Goal: Answer question/provide support

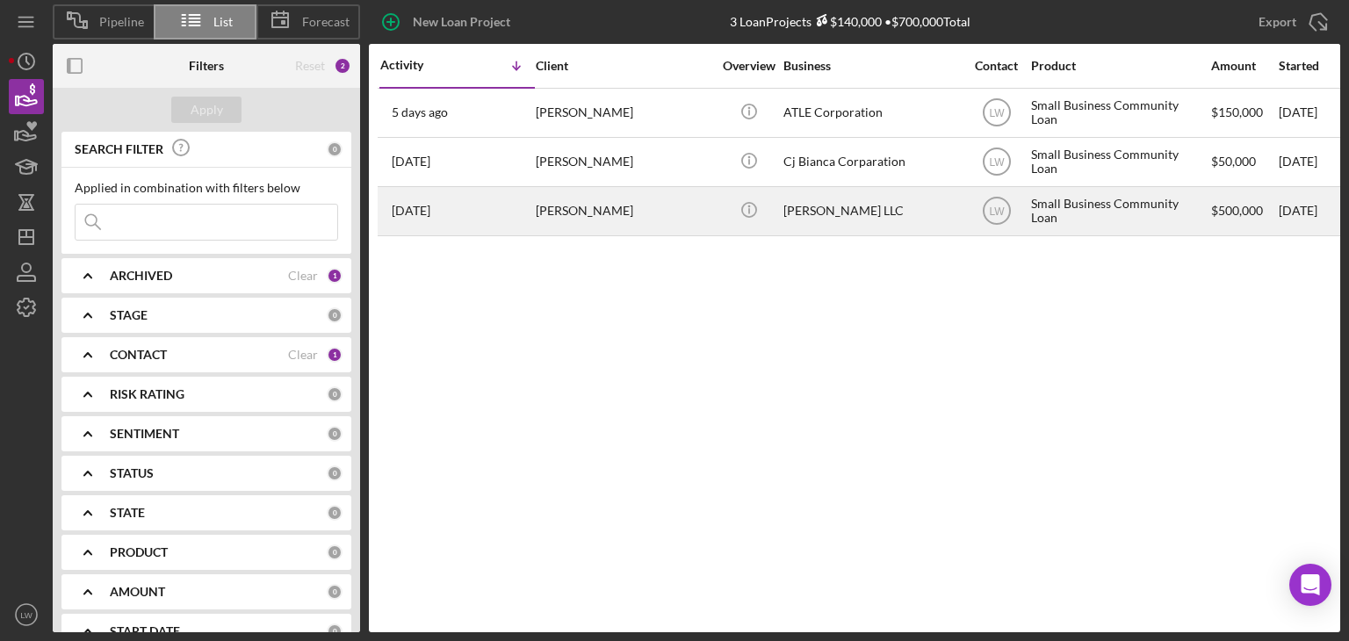
click at [575, 206] on div "[PERSON_NAME]" at bounding box center [624, 211] width 176 height 47
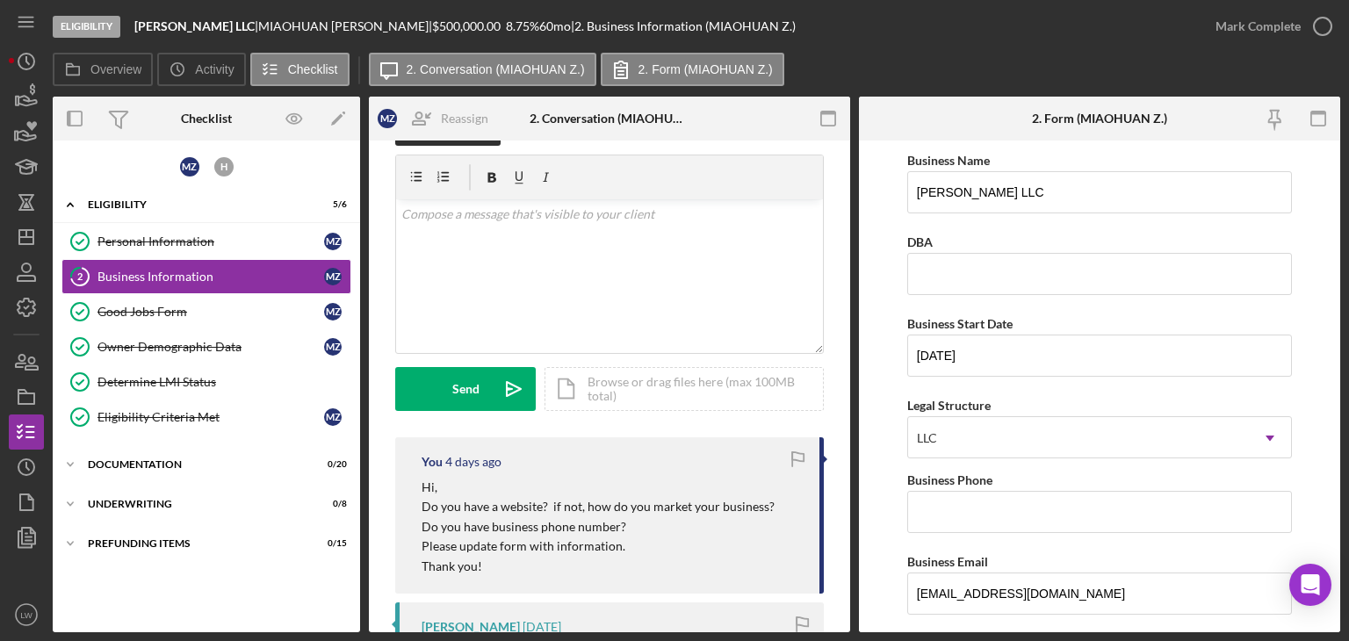
scroll to position [88, 0]
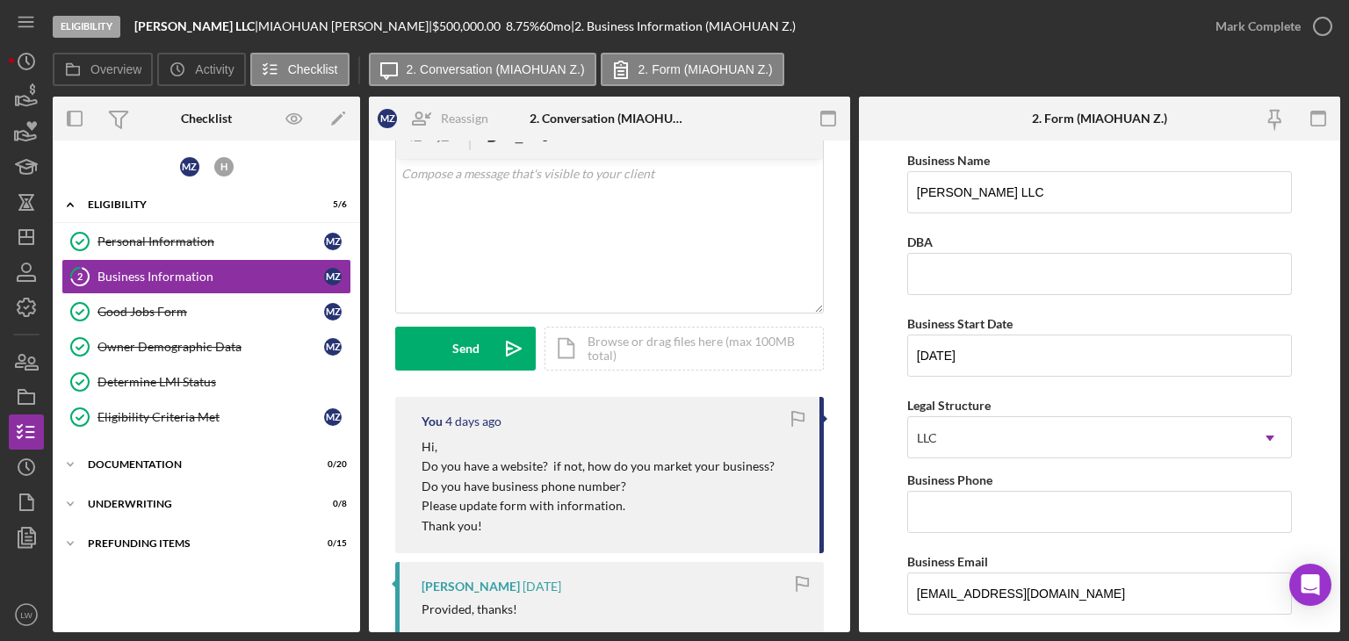
click at [431, 477] on p "Do you have business phone number?" at bounding box center [598, 486] width 353 height 19
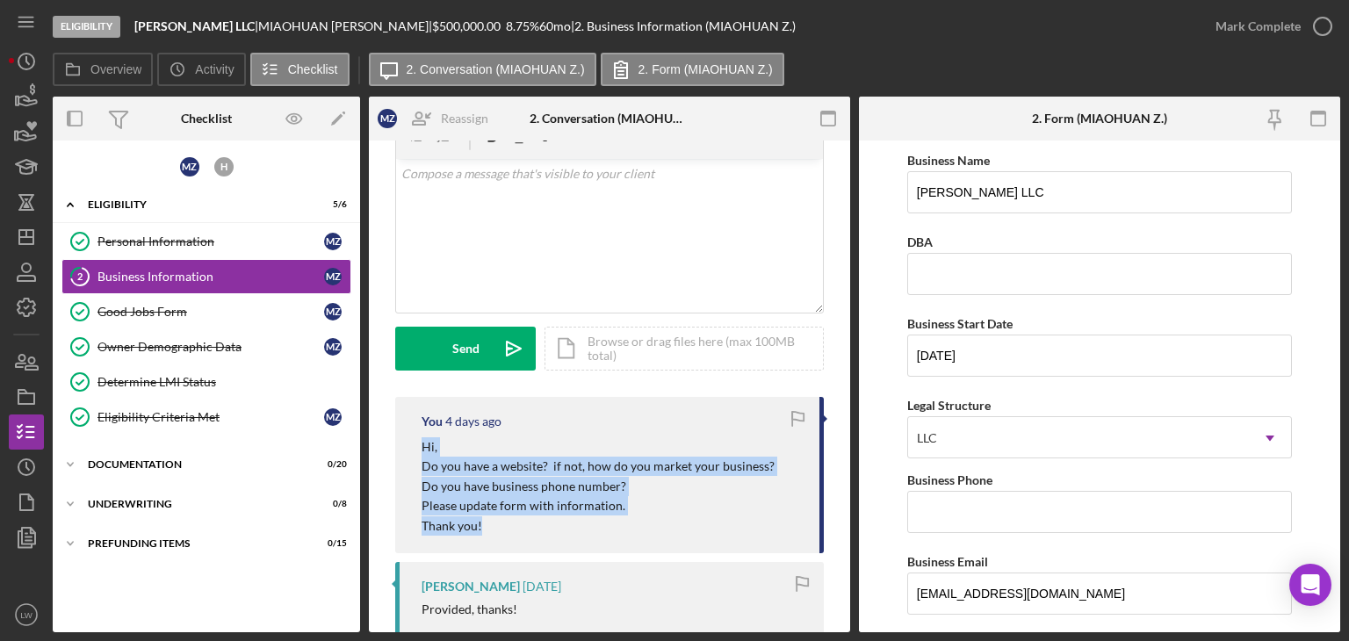
drag, startPoint x: 419, startPoint y: 444, endPoint x: 485, endPoint y: 524, distance: 104.3
click at [485, 524] on div "You [DATE] Hi, Do you have a website? if not, how do you market your business? …" at bounding box center [609, 475] width 429 height 156
copy div "Hi, Do you have a website? if not, how do you market your business? Do you have…"
click at [655, 508] on p "Please update form with information." at bounding box center [598, 505] width 353 height 19
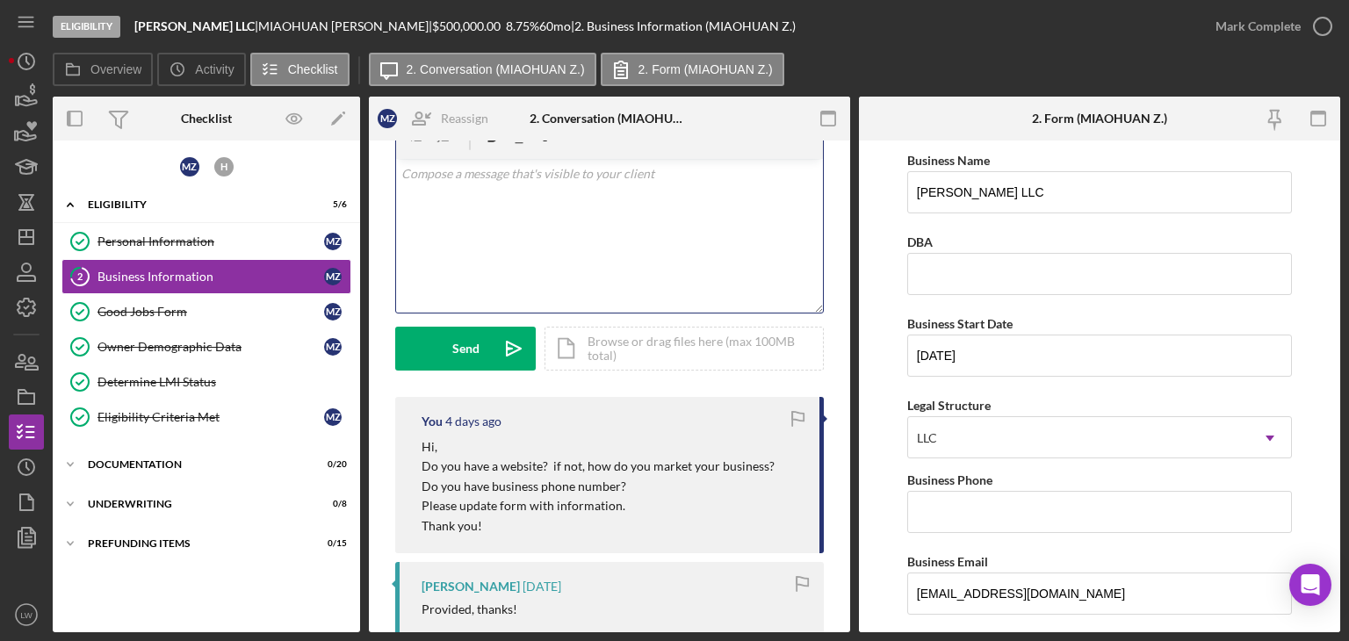
click at [545, 205] on div "v Color teal Color pink Remove color Add row above Add row below Add column bef…" at bounding box center [609, 236] width 427 height 154
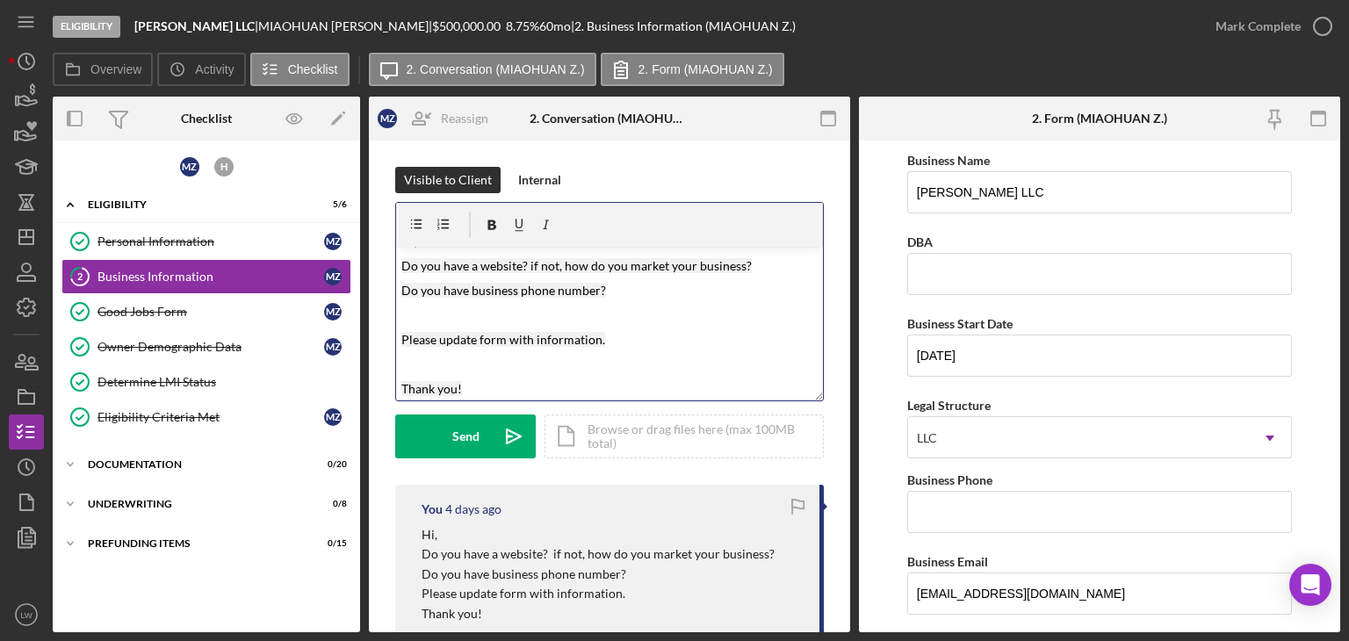
scroll to position [0, 0]
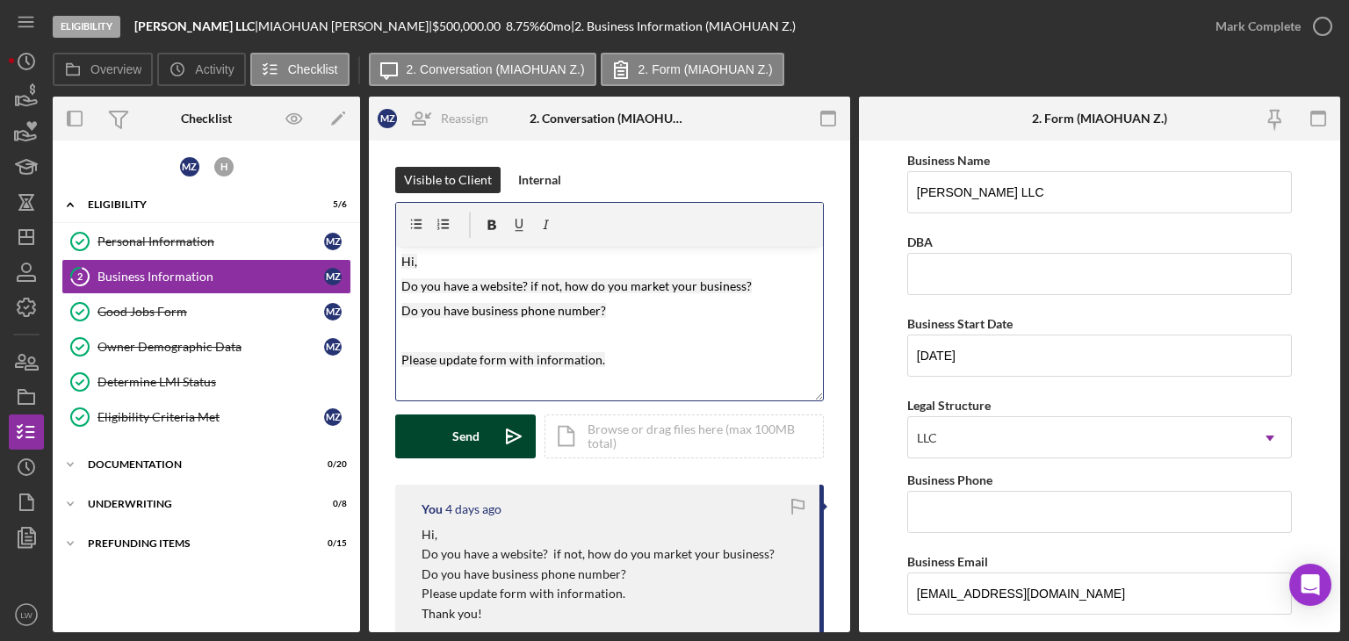
click at [474, 435] on div "Send" at bounding box center [465, 437] width 27 height 44
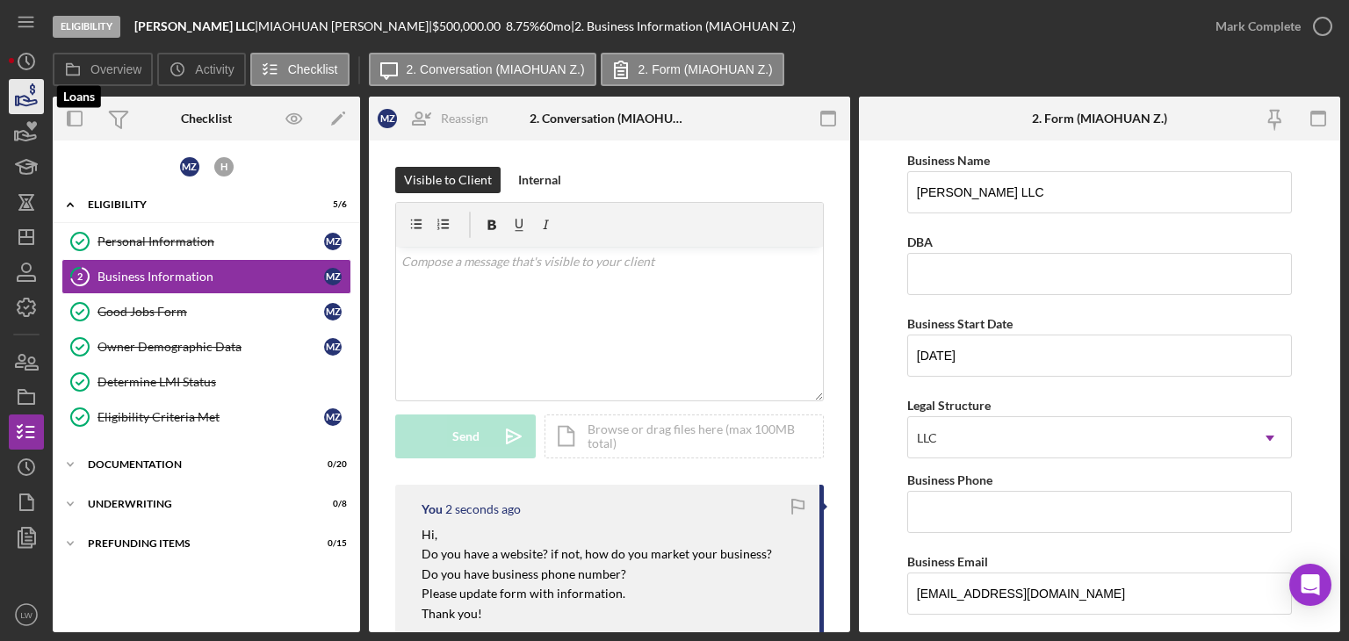
click at [20, 97] on icon "button" at bounding box center [27, 101] width 18 height 10
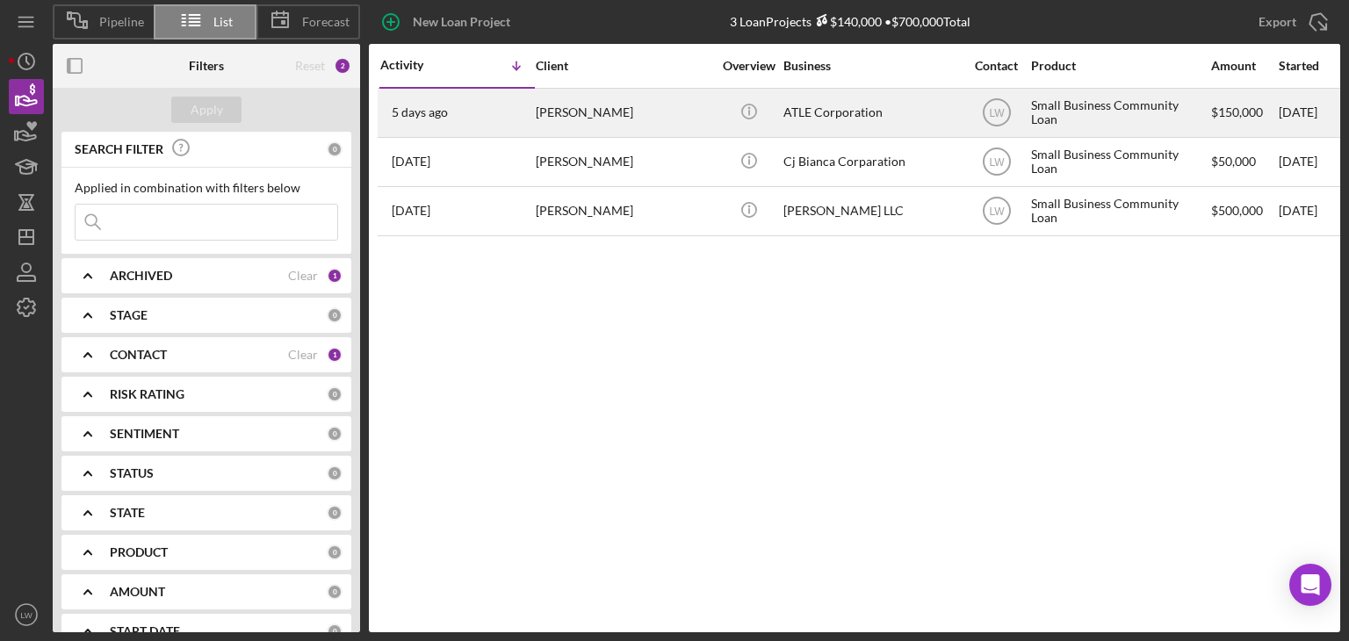
click at [631, 128] on div "[PERSON_NAME]" at bounding box center [624, 113] width 176 height 47
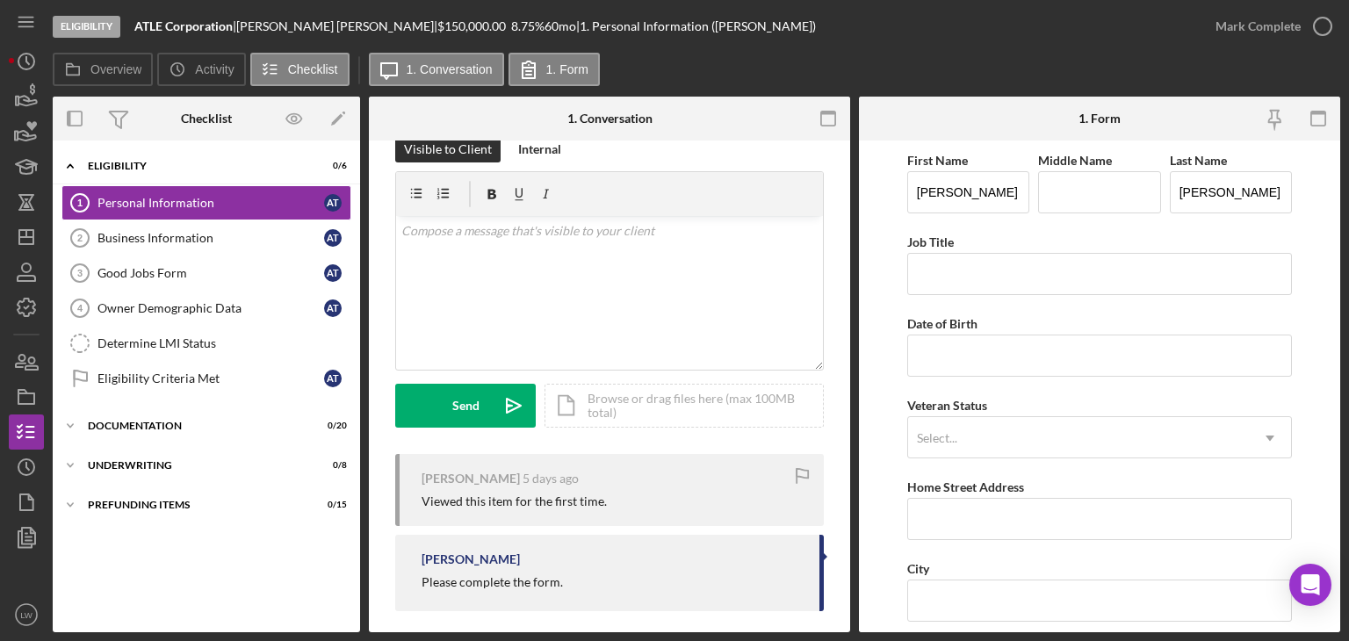
scroll to position [45, 0]
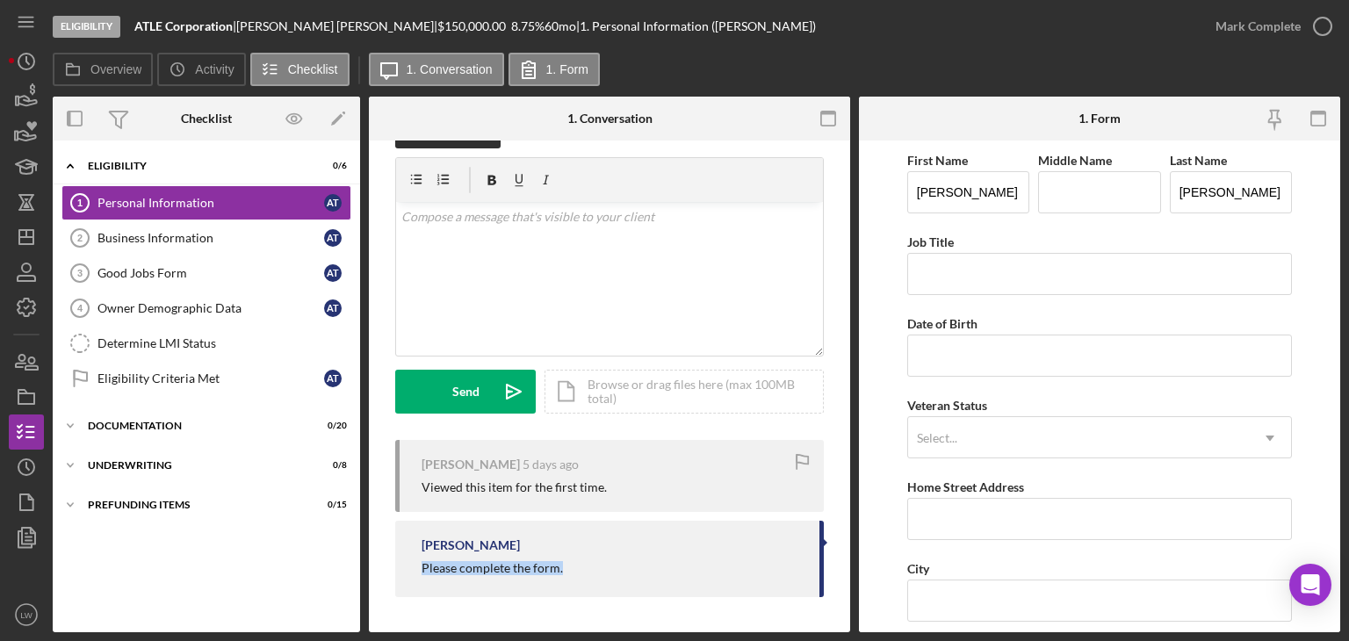
drag, startPoint x: 566, startPoint y: 566, endPoint x: 421, endPoint y: 568, distance: 145.0
click at [421, 568] on div "[PERSON_NAME] Please complete the form." at bounding box center [609, 559] width 429 height 76
copy div "Please complete the form."
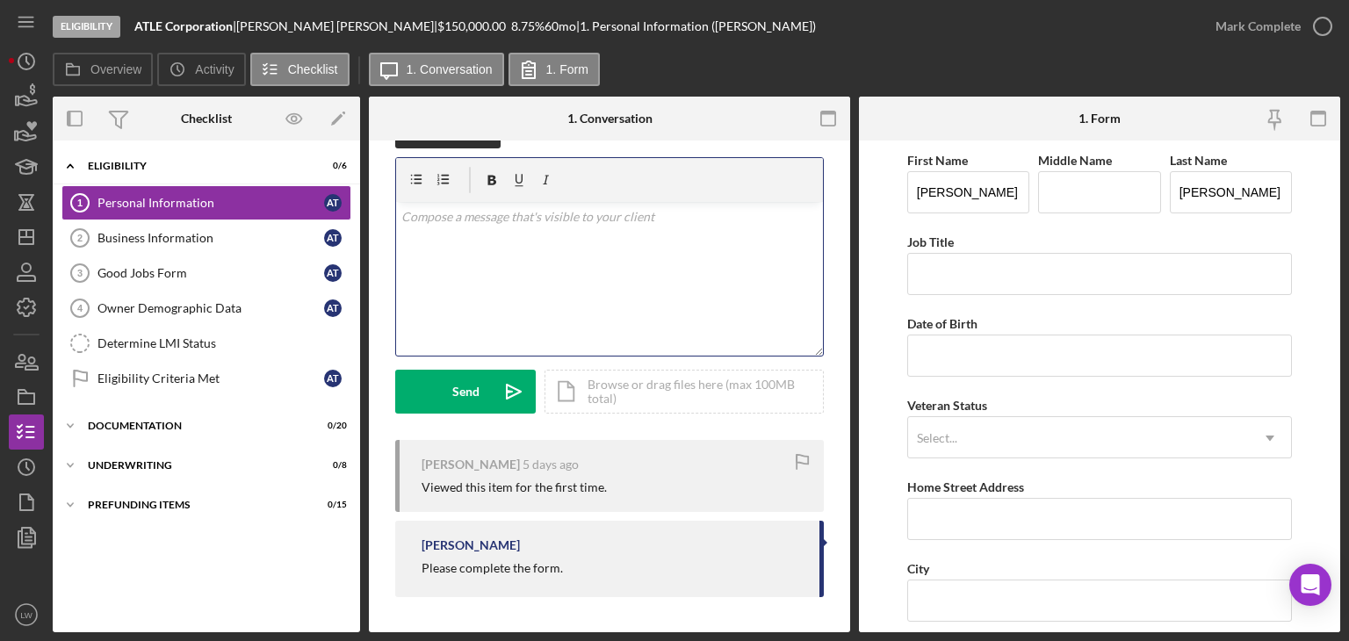
click at [492, 265] on div "v Color teal Color pink Remove color Add row above Add row below Add column bef…" at bounding box center [609, 279] width 427 height 154
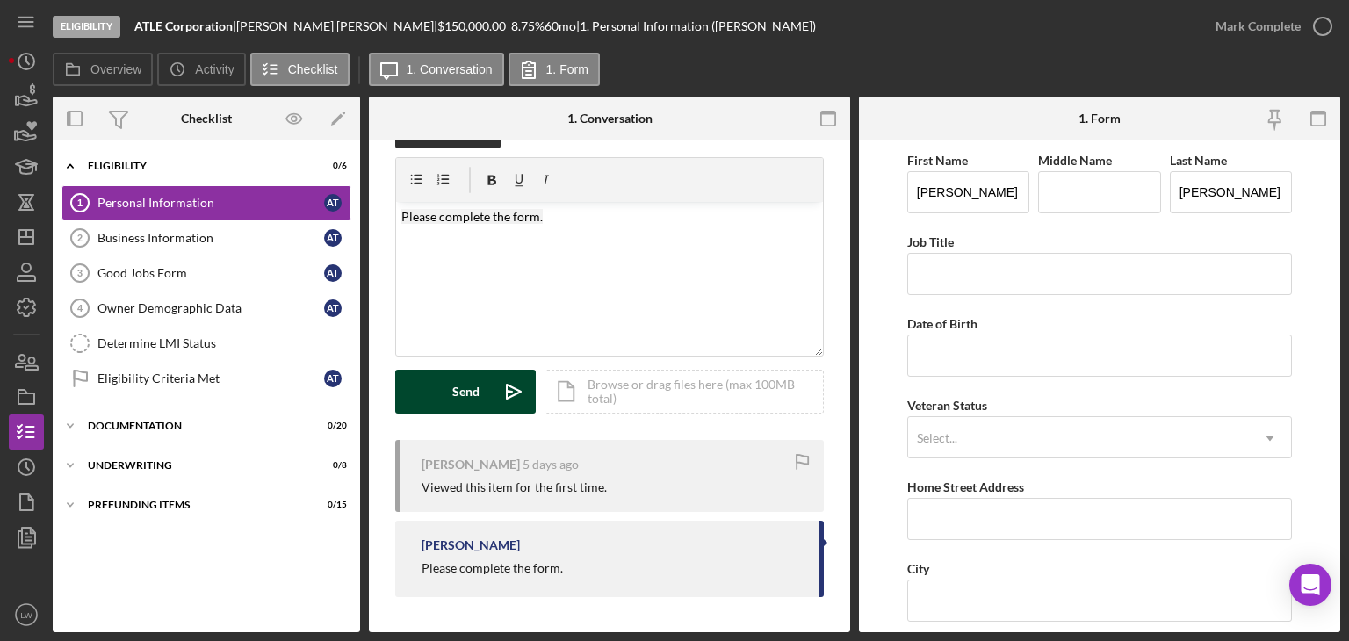
click at [481, 387] on button "Send Icon/icon-invite-send" at bounding box center [465, 392] width 141 height 44
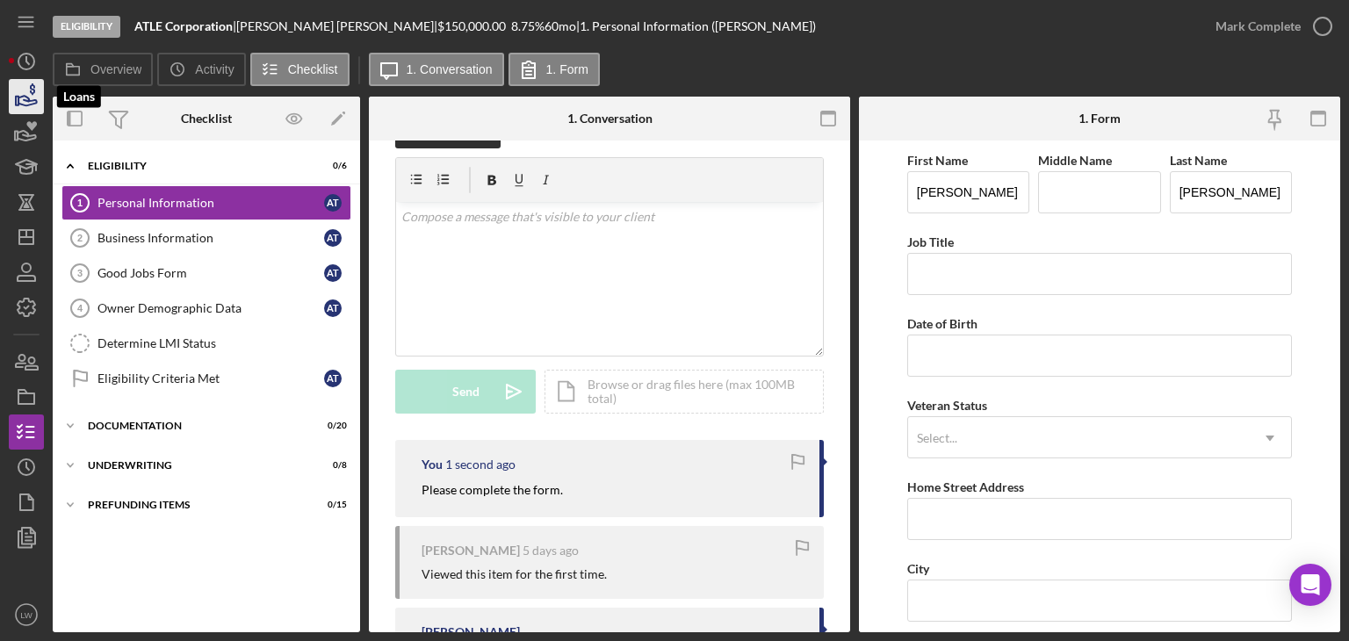
click at [31, 92] on icon "button" at bounding box center [32, 88] width 5 height 11
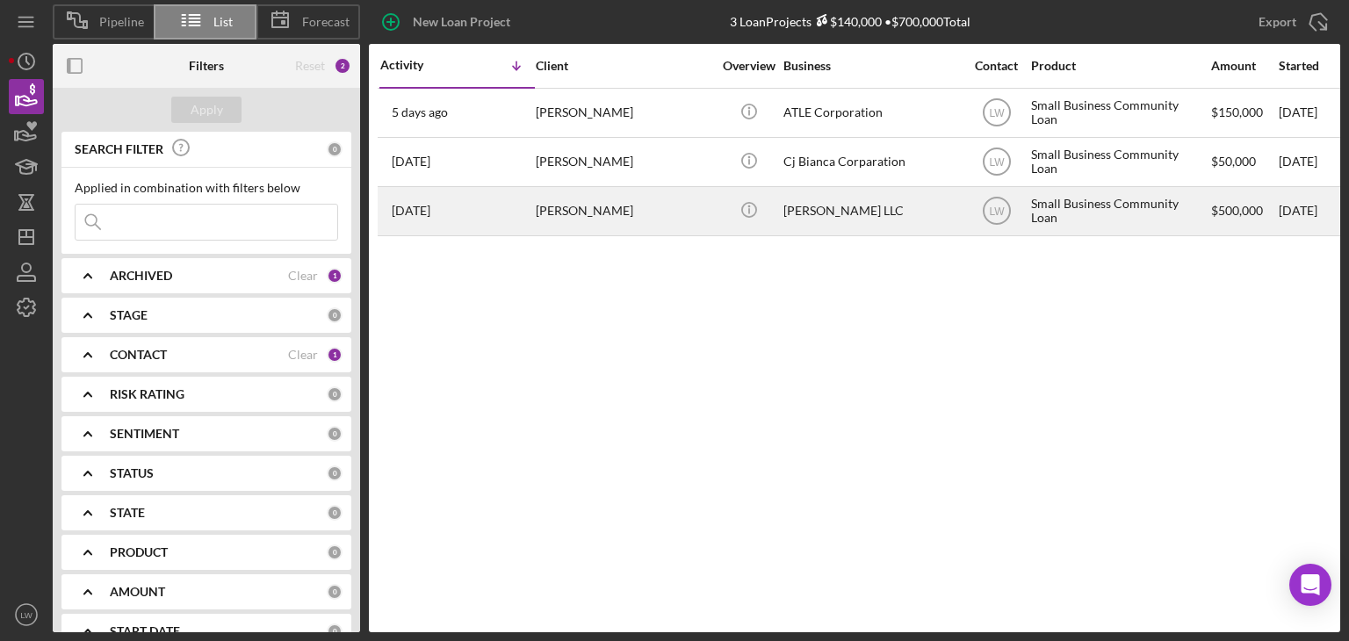
click at [646, 215] on div "[PERSON_NAME]" at bounding box center [624, 211] width 176 height 47
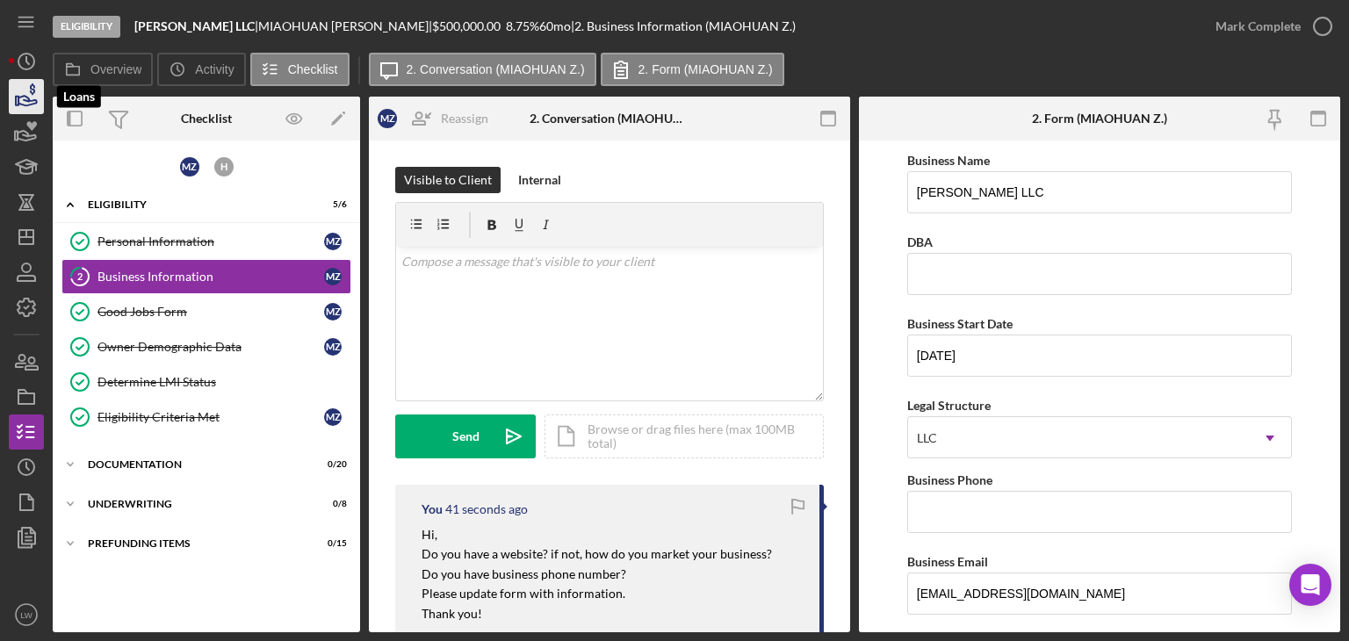
click at [12, 93] on icon "button" at bounding box center [26, 97] width 44 height 44
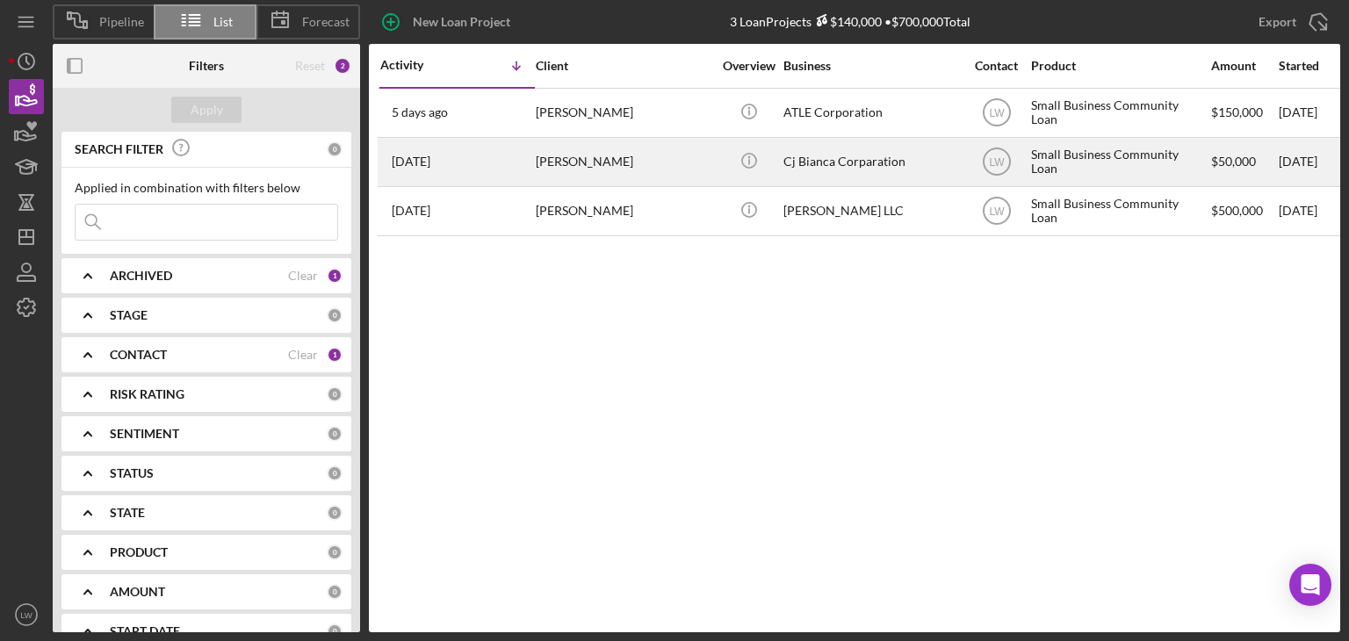
click at [599, 164] on div "[PERSON_NAME]" at bounding box center [624, 162] width 176 height 47
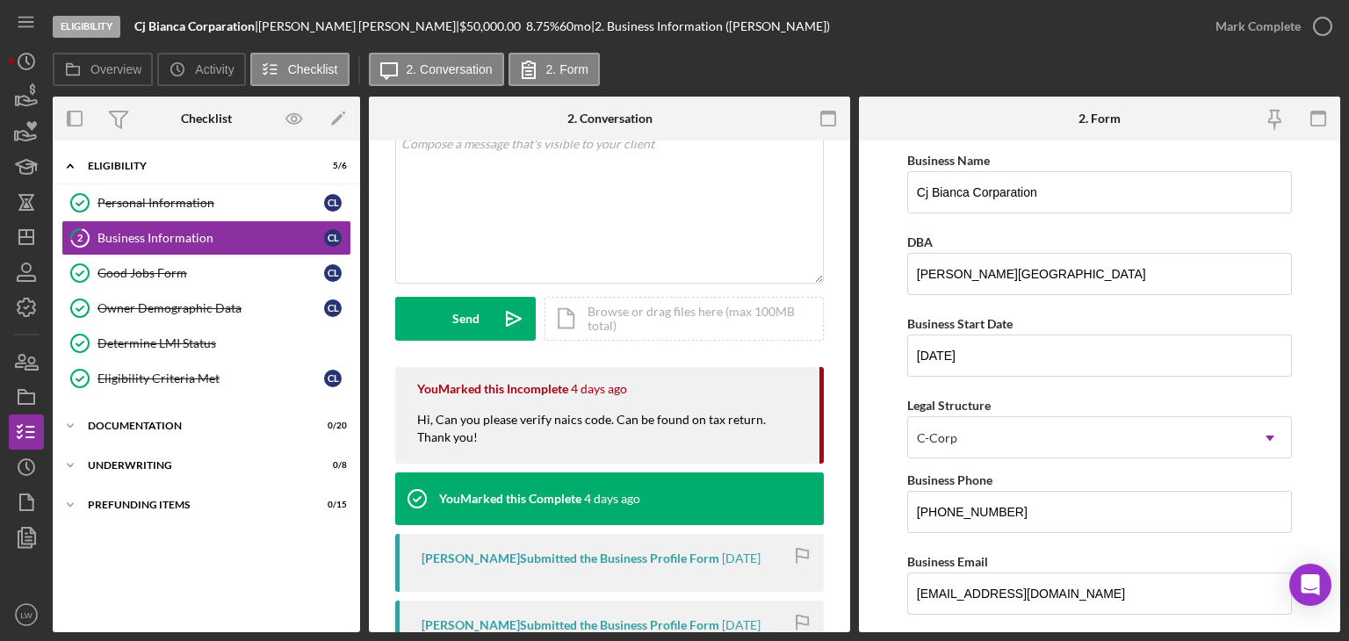
scroll to position [88, 0]
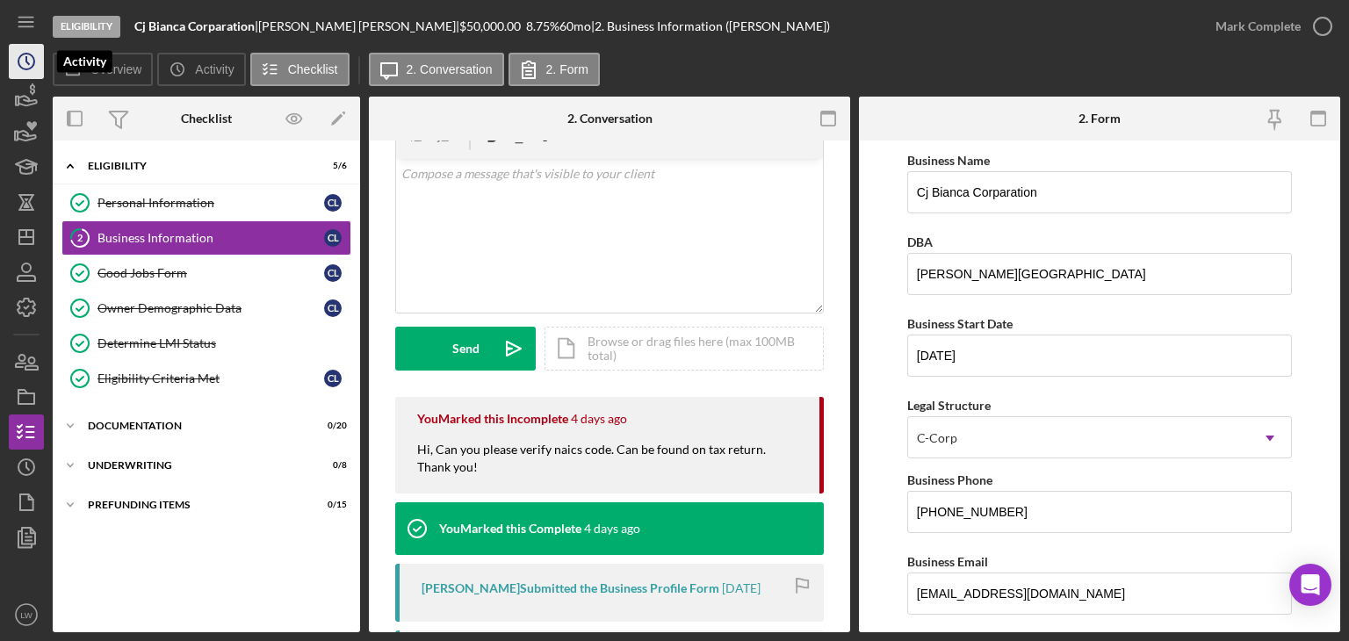
click at [18, 48] on icon "Icon/History" at bounding box center [26, 62] width 44 height 44
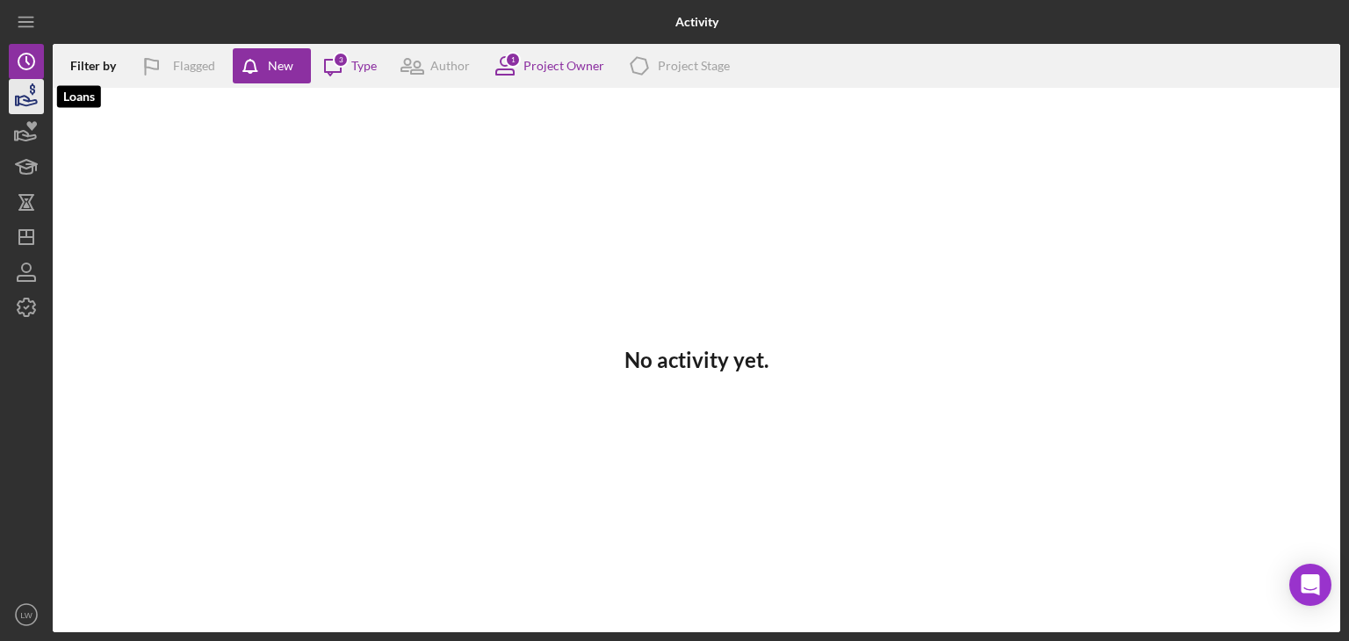
click at [21, 102] on icon "button" at bounding box center [26, 97] width 44 height 44
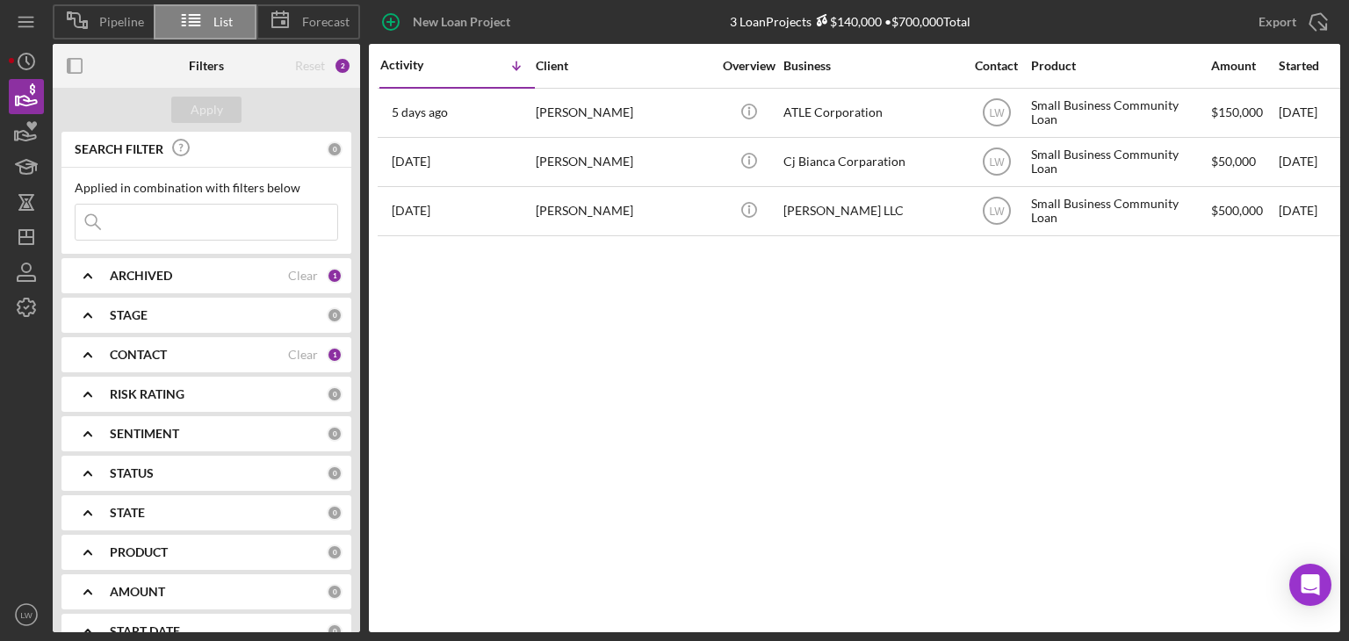
click at [9, 79] on button "Loans" at bounding box center [26, 96] width 35 height 35
